Goal: Task Accomplishment & Management: Manage account settings

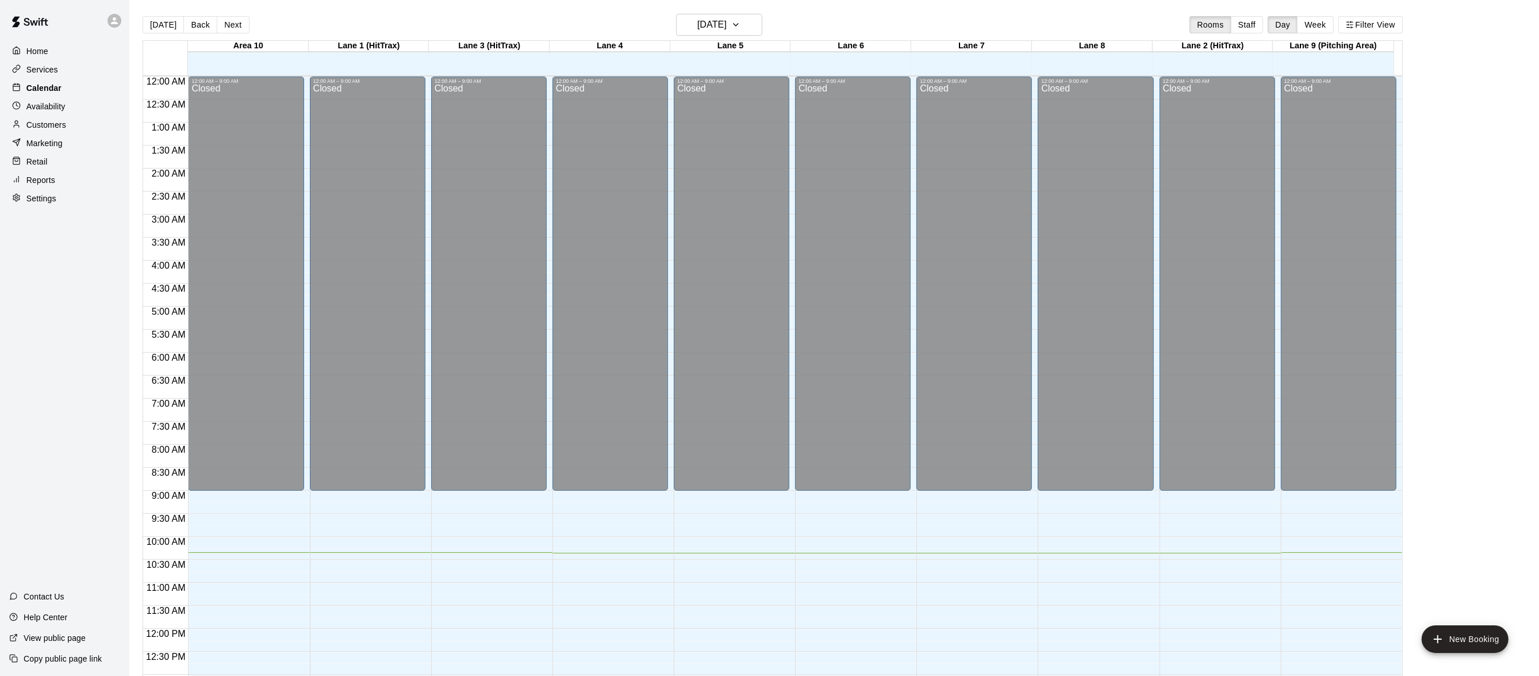
scroll to position [431, 0]
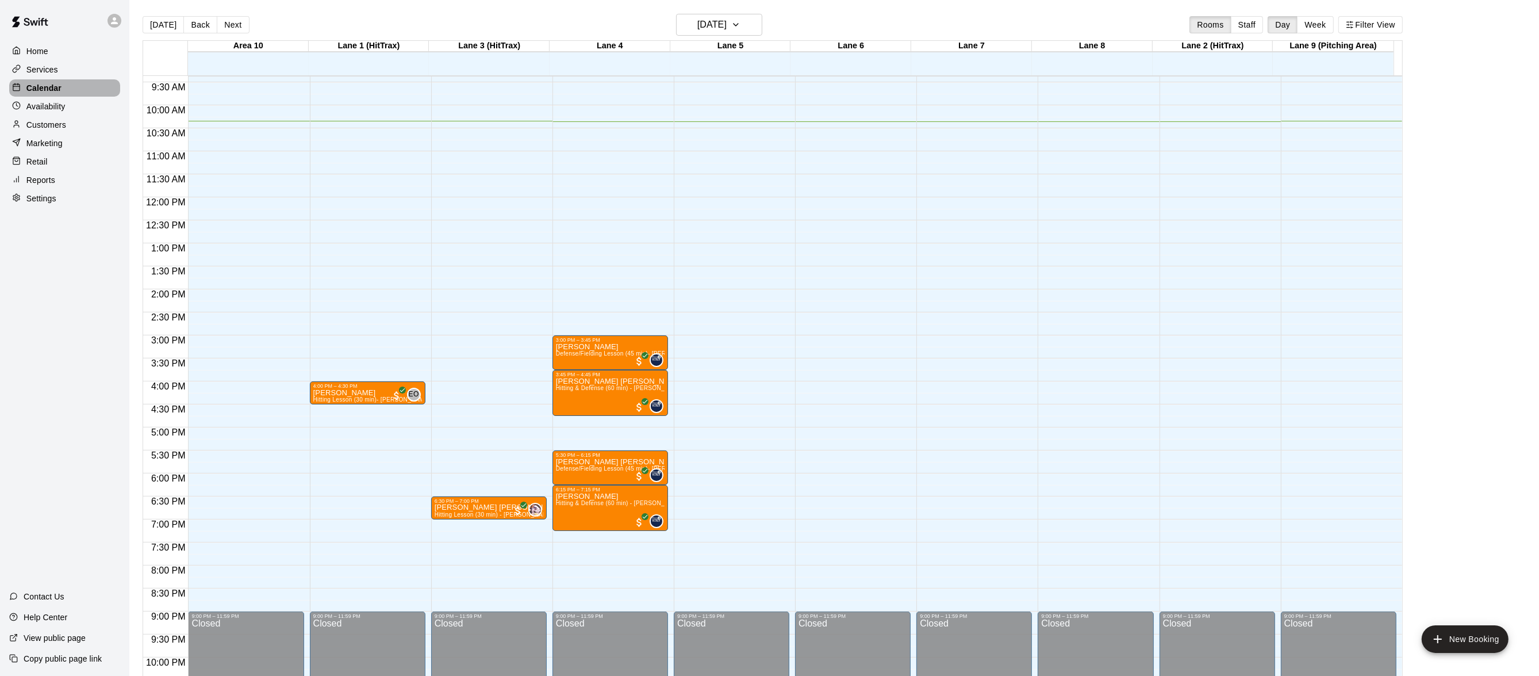
click at [41, 91] on p "Calendar" at bounding box center [43, 87] width 35 height 11
click at [49, 49] on div "Home" at bounding box center [64, 51] width 111 height 17
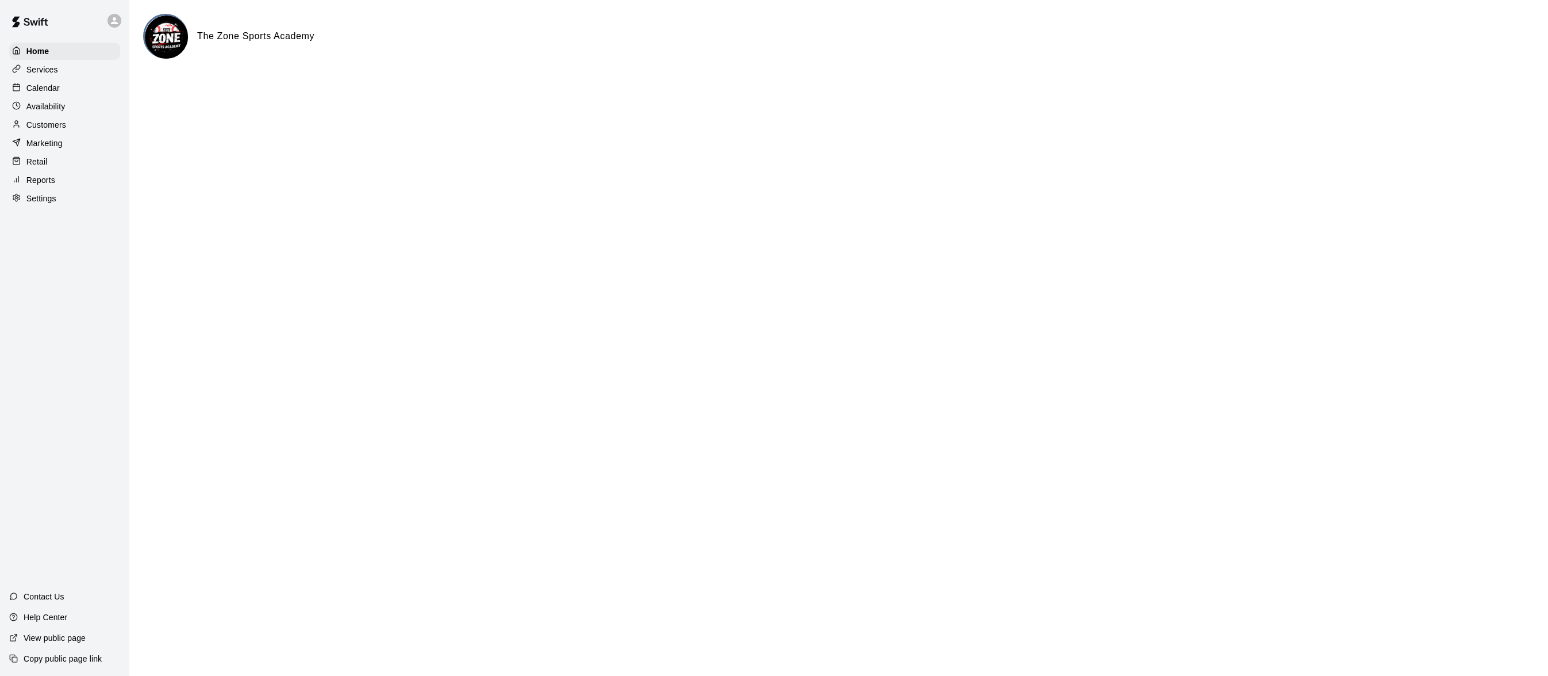
click at [58, 92] on p "Calendar" at bounding box center [42, 87] width 33 height 11
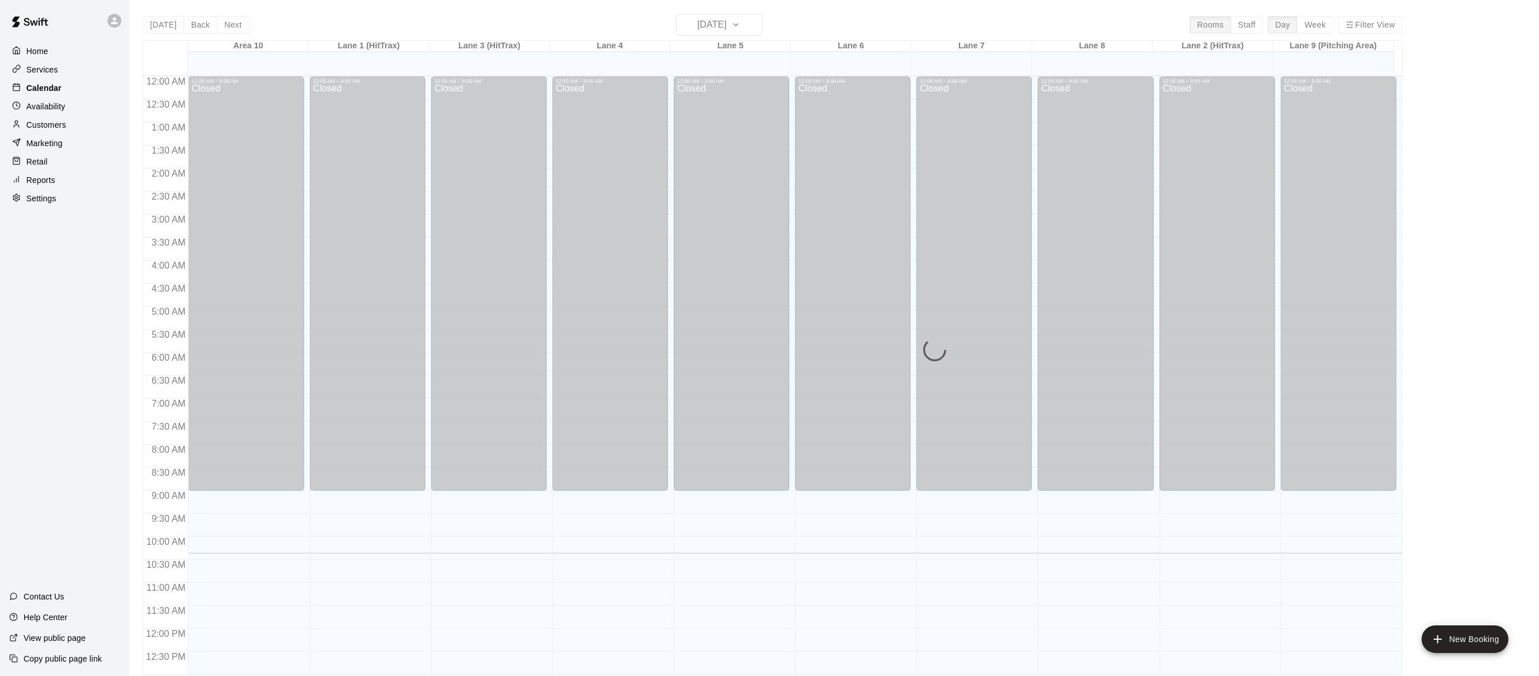
scroll to position [456, 0]
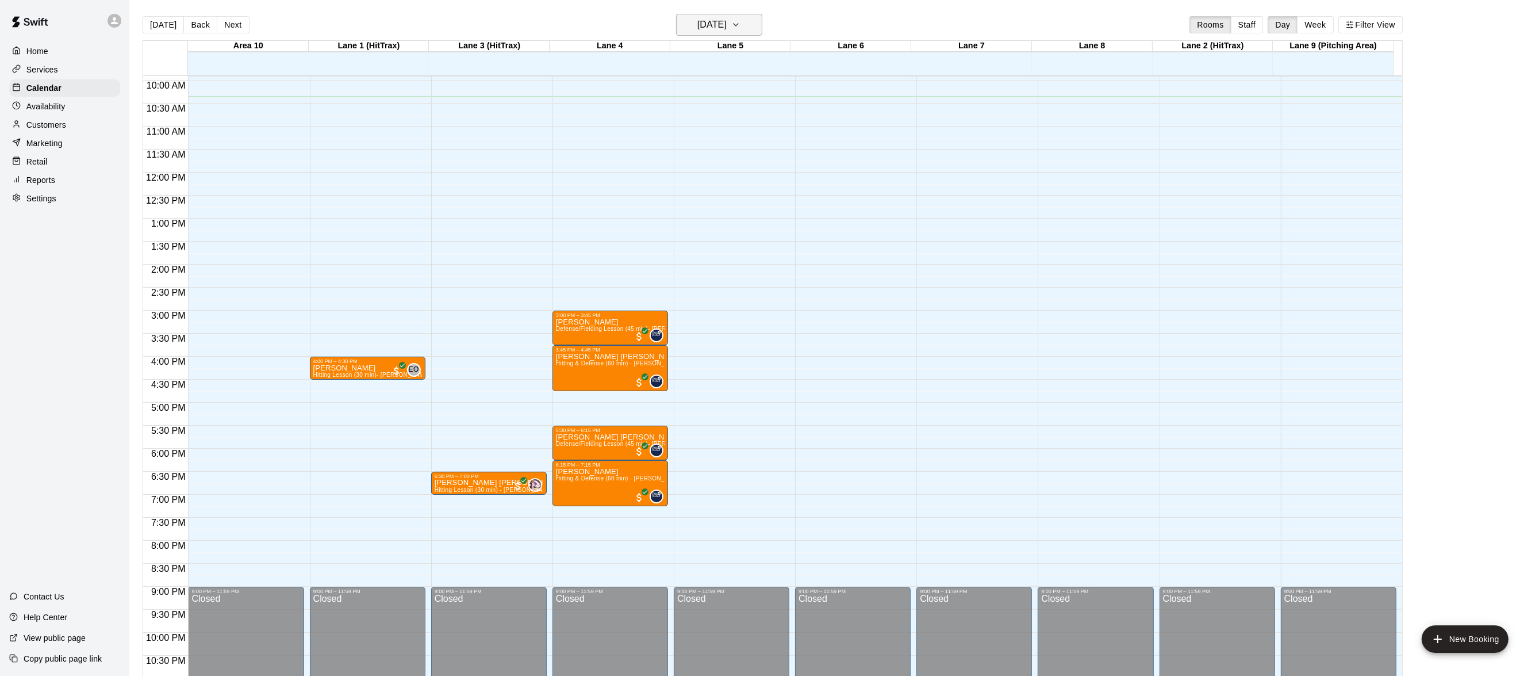
click at [740, 21] on icon "button" at bounding box center [735, 25] width 9 height 14
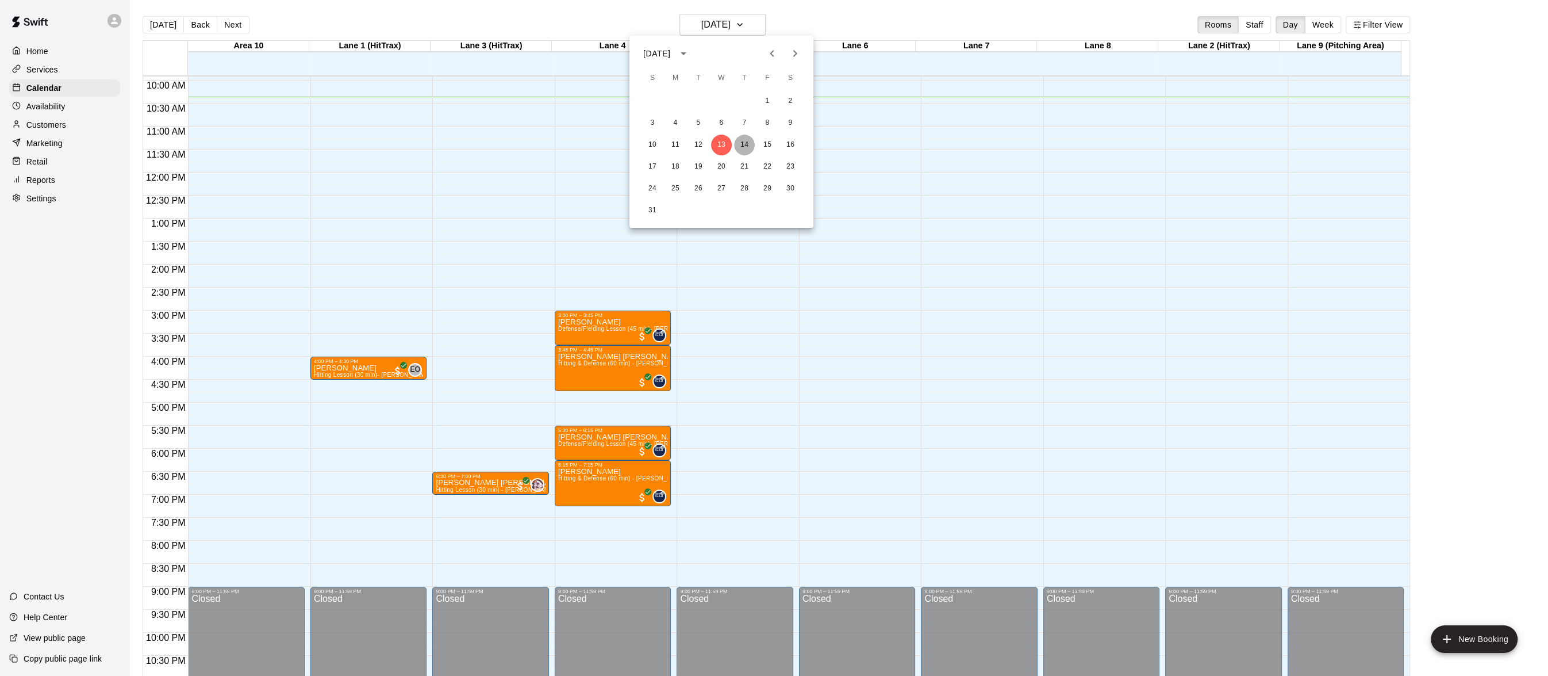
click at [744, 137] on button "14" at bounding box center [744, 145] width 21 height 21
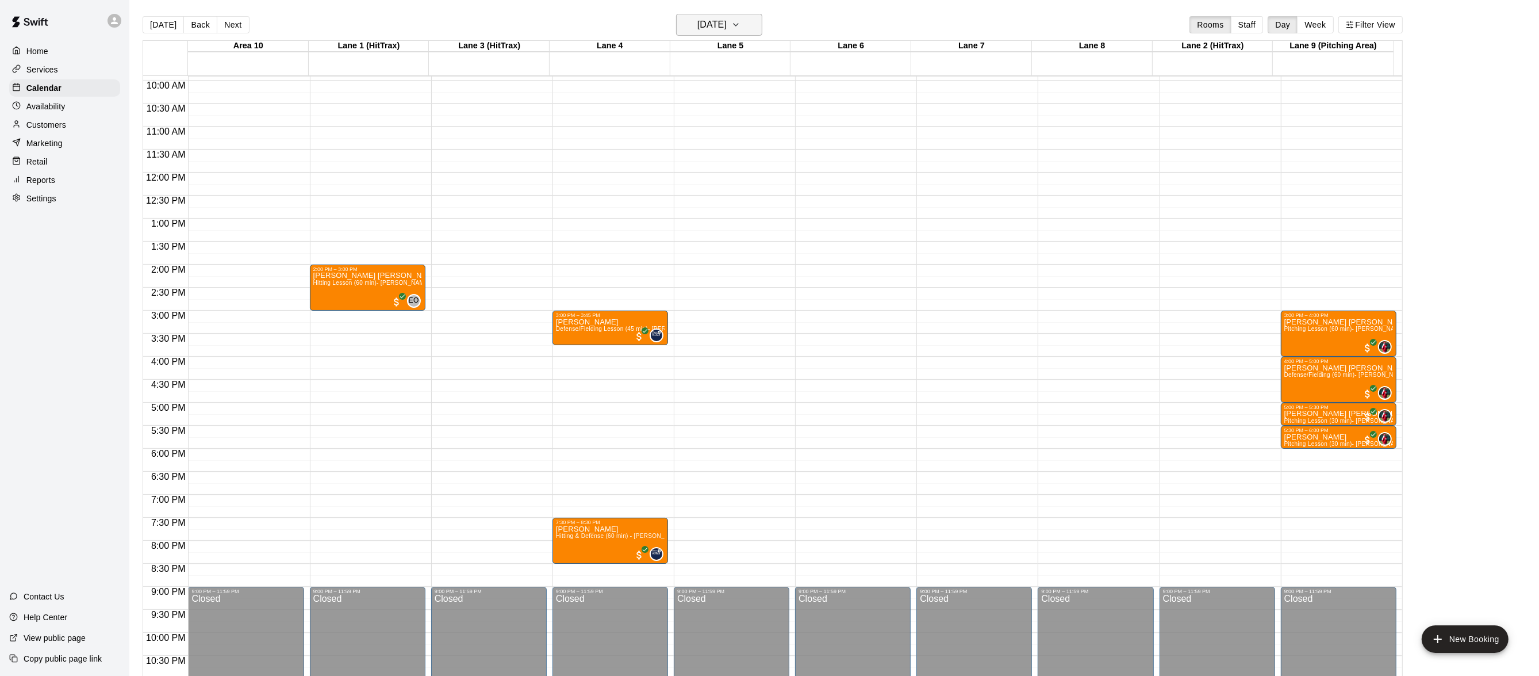
click at [740, 19] on icon "button" at bounding box center [735, 25] width 9 height 14
click at [719, 137] on button "13" at bounding box center [721, 145] width 21 height 21
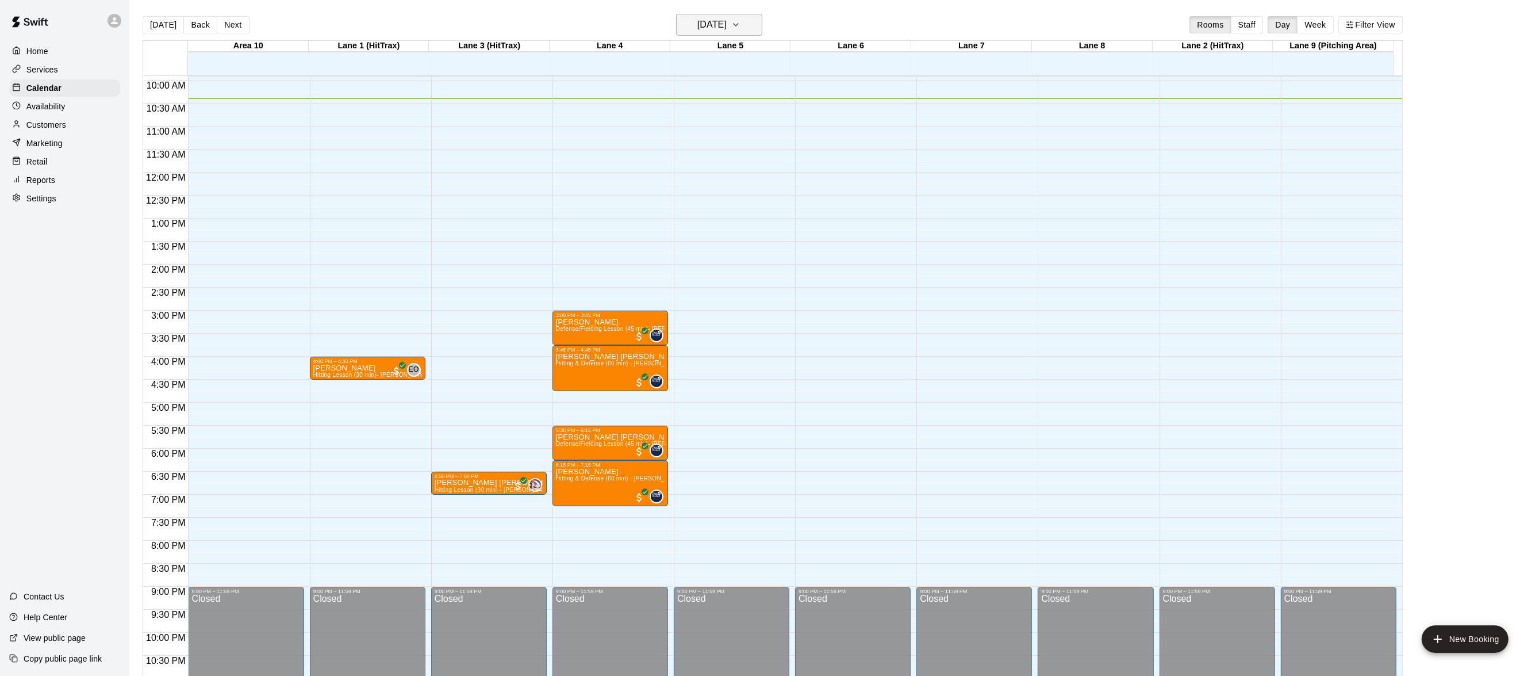
click at [760, 16] on button "[DATE]" at bounding box center [719, 25] width 86 height 22
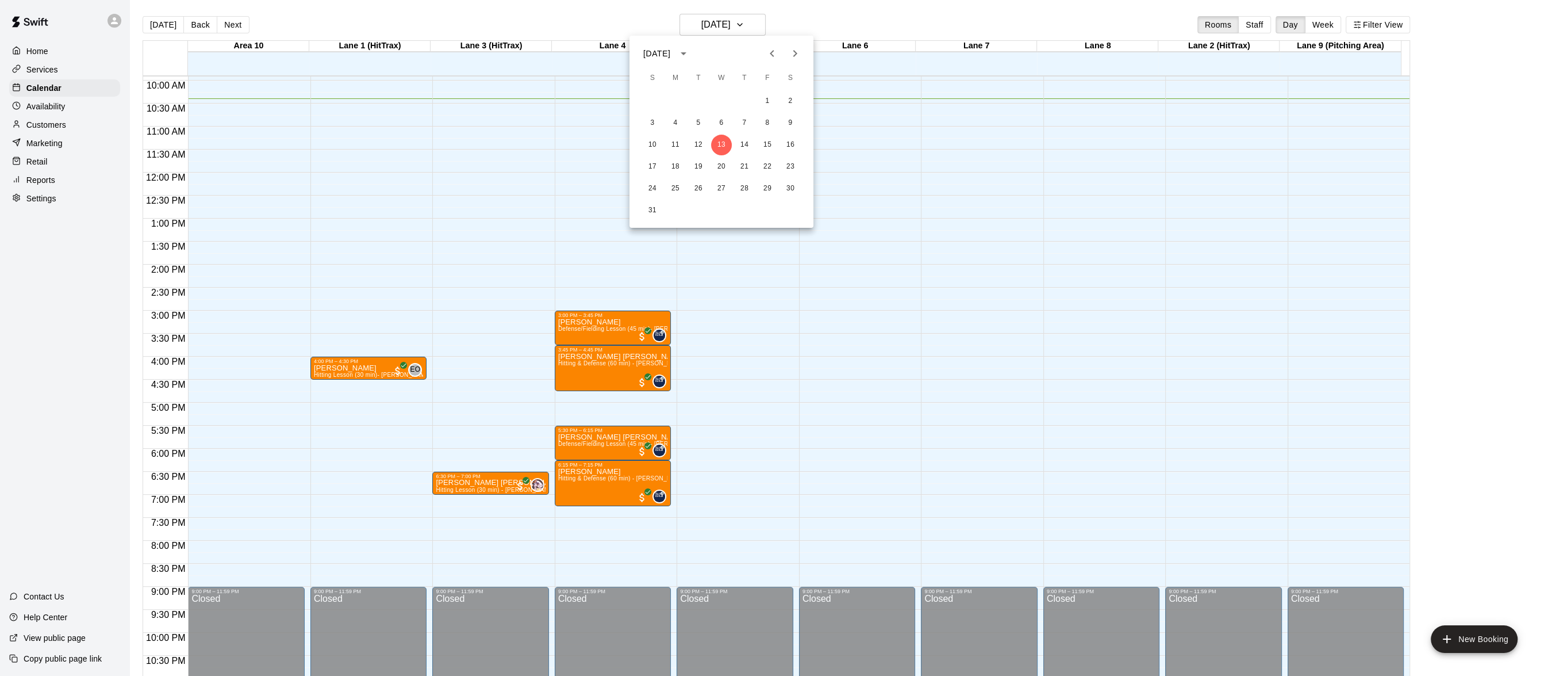
click at [796, 8] on div at bounding box center [774, 338] width 1548 height 676
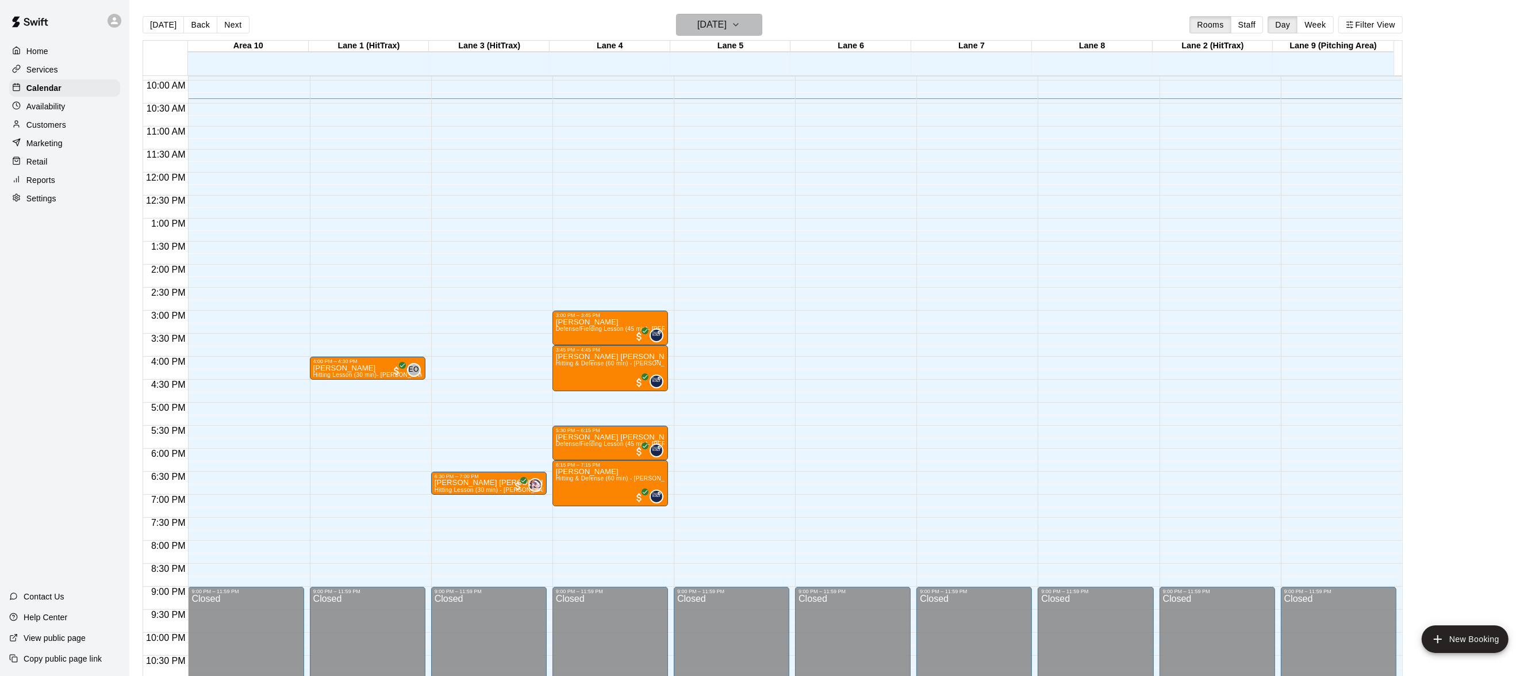
click at [740, 18] on icon "button" at bounding box center [735, 25] width 9 height 14
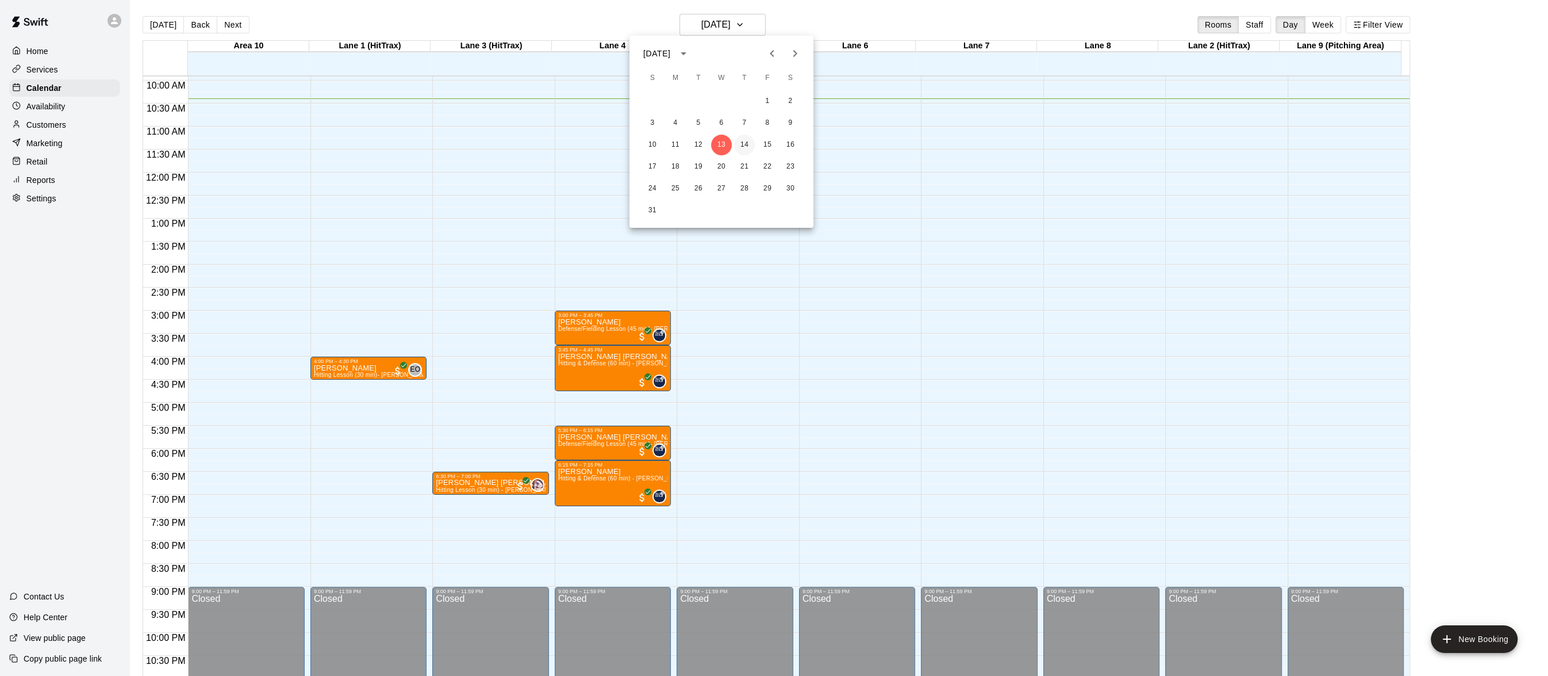
click at [742, 137] on button "14" at bounding box center [744, 145] width 21 height 21
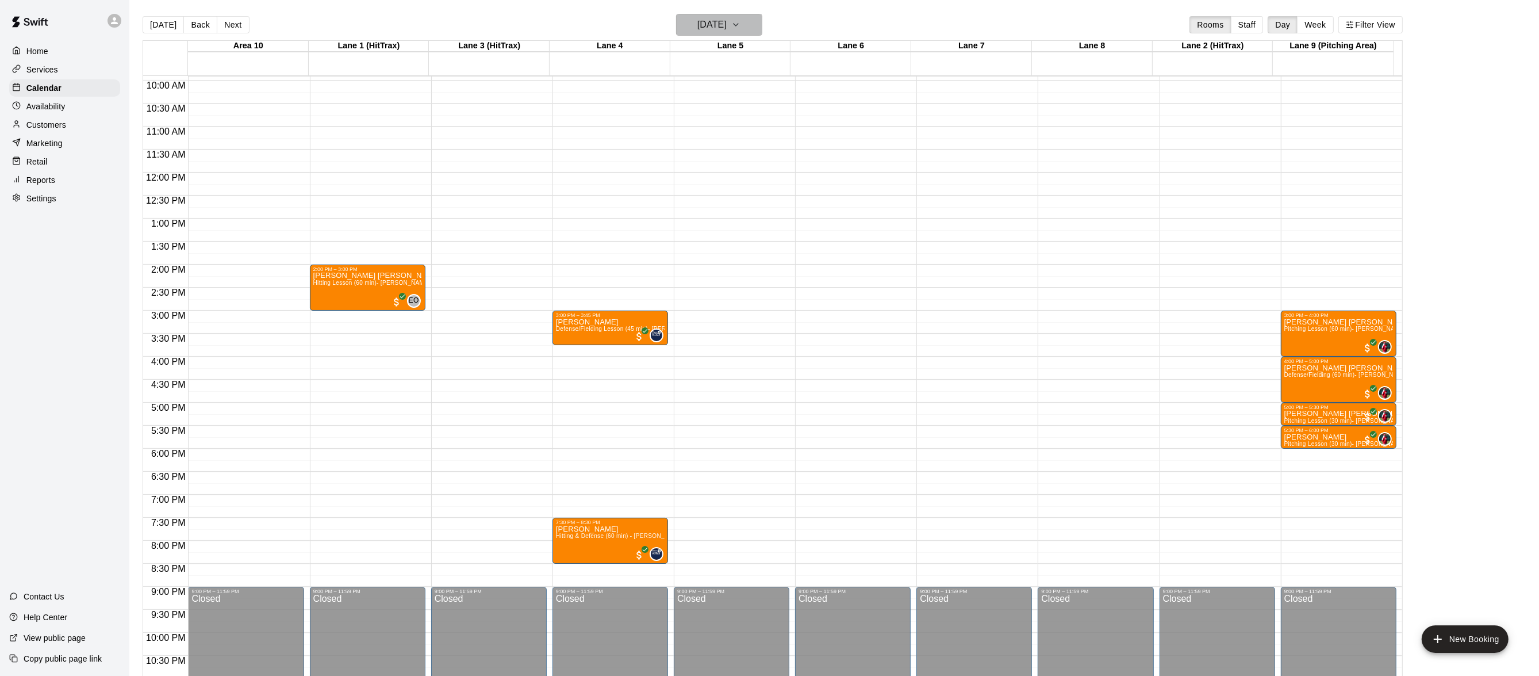
click at [755, 16] on button "[DATE]" at bounding box center [719, 25] width 86 height 22
click at [720, 141] on button "13" at bounding box center [721, 145] width 21 height 21
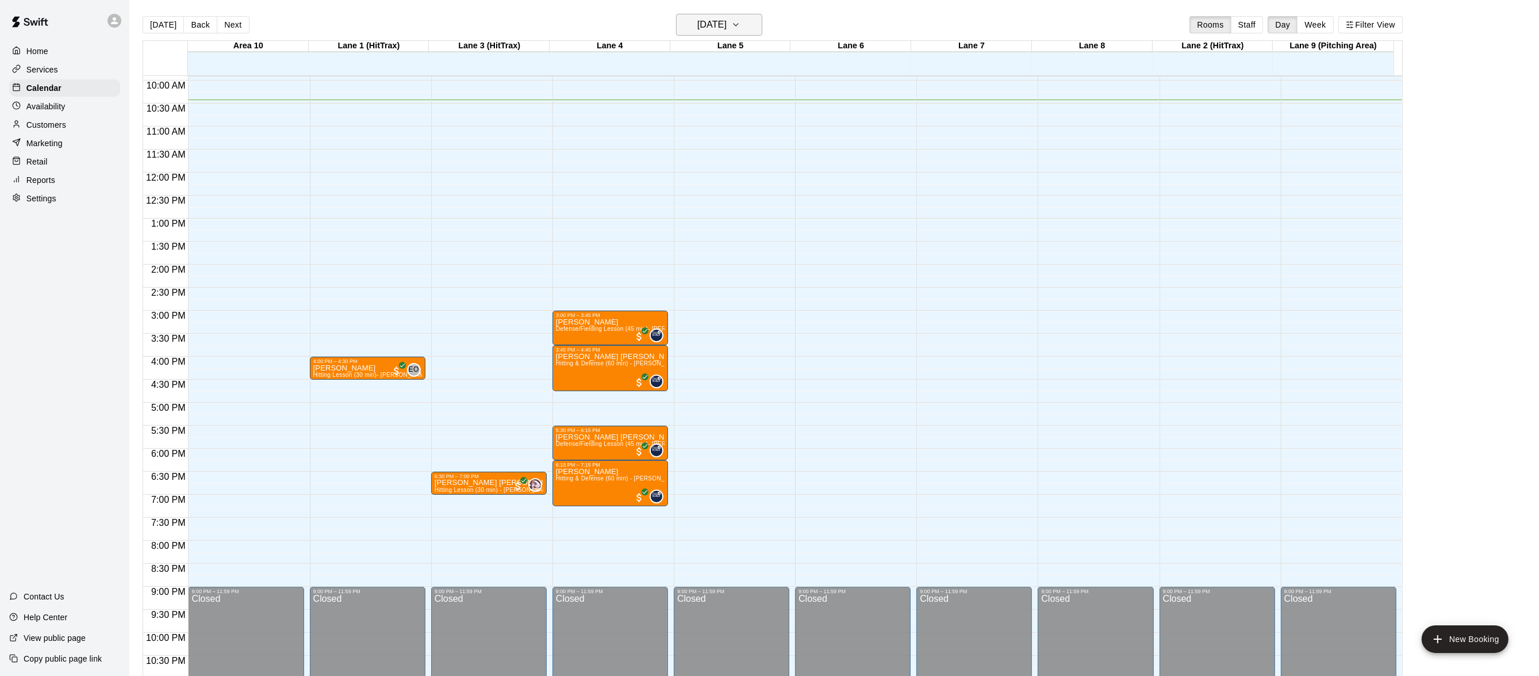
click at [740, 20] on icon "button" at bounding box center [735, 25] width 9 height 14
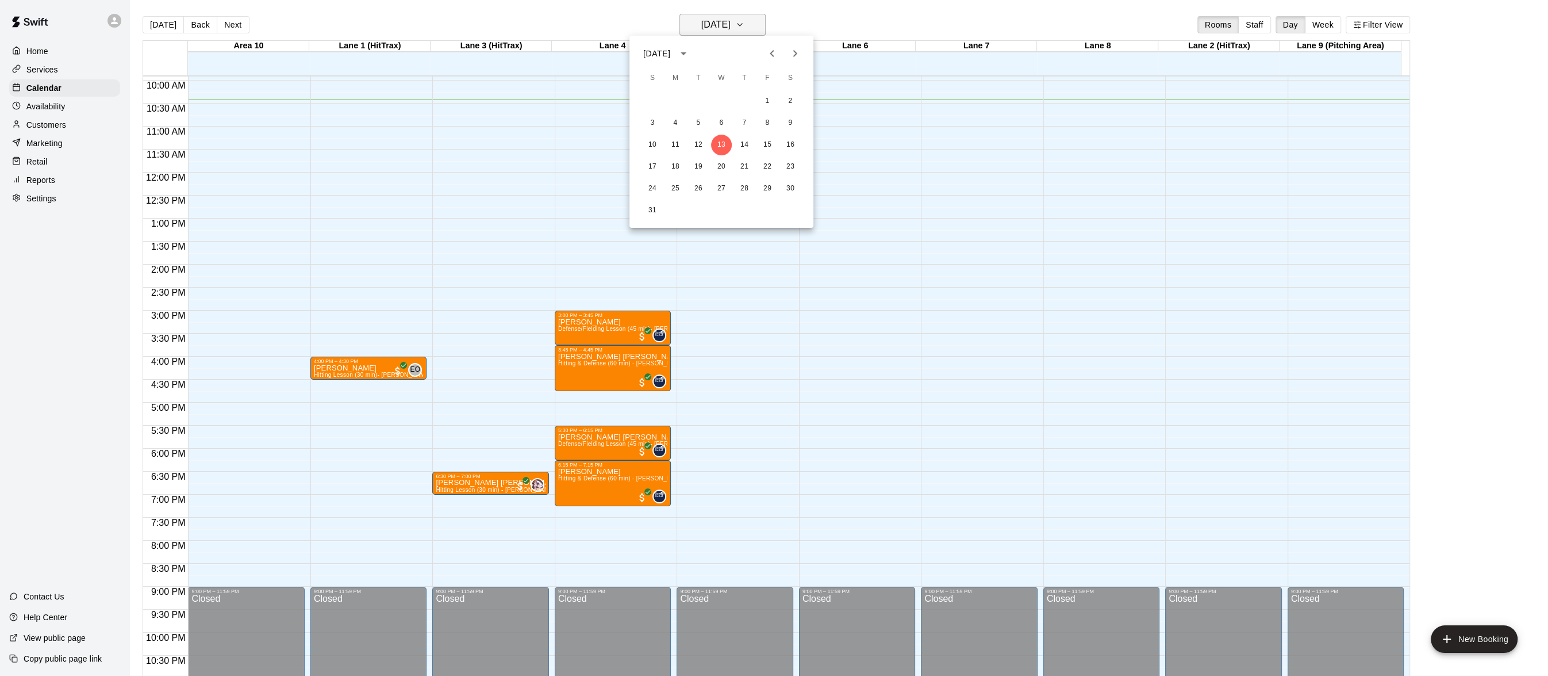
click at [761, 20] on div at bounding box center [774, 338] width 1548 height 676
